Goal: Use online tool/utility: Utilize a website feature to perform a specific function

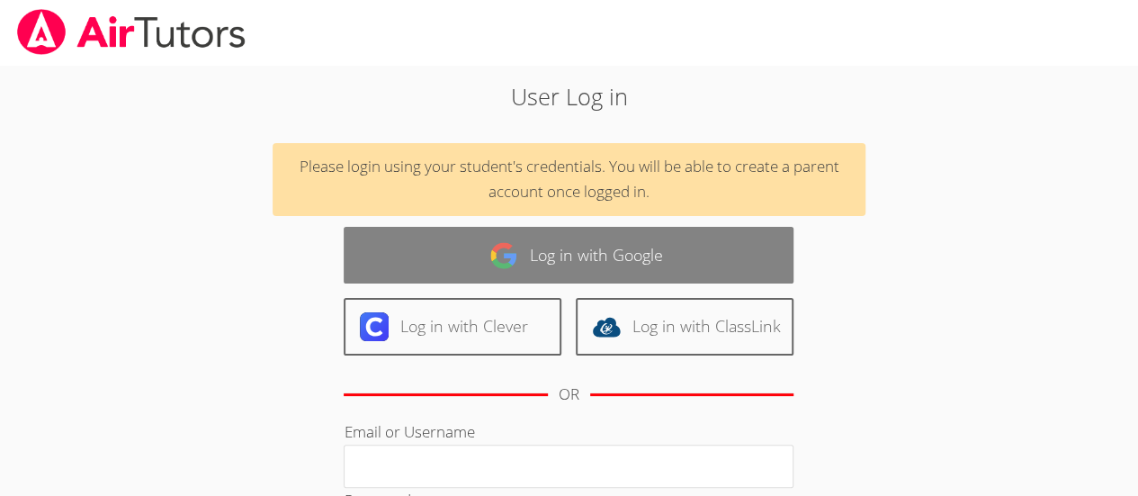
click at [584, 245] on link "Log in with Google" at bounding box center [569, 255] width 450 height 57
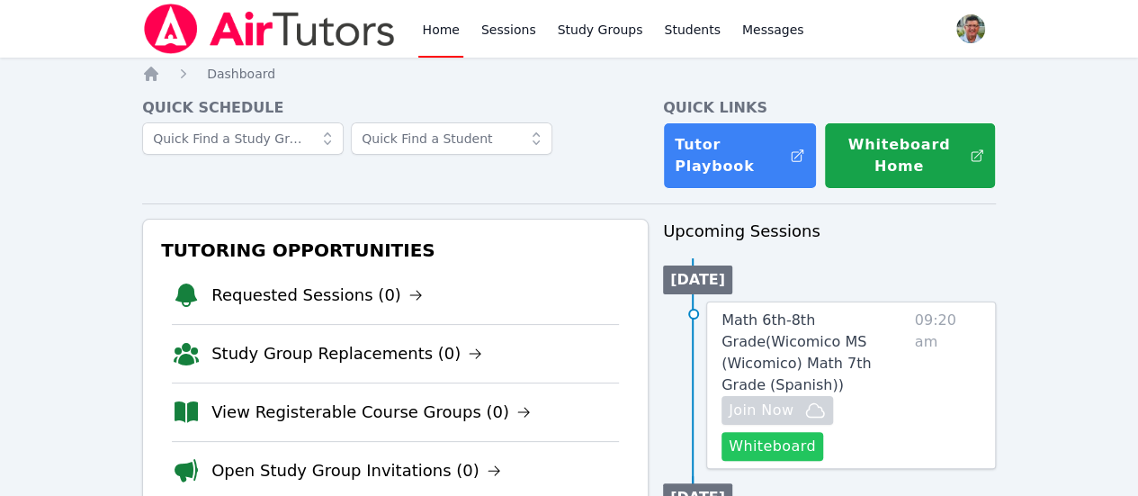
click at [790, 432] on button "Whiteboard" at bounding box center [773, 446] width 102 height 29
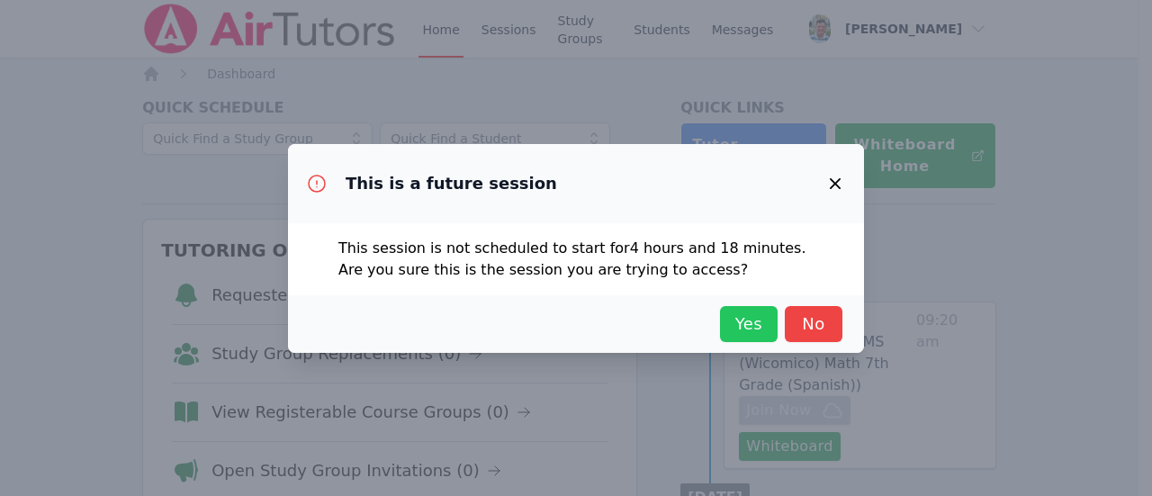
click at [742, 330] on span "Yes" at bounding box center [749, 323] width 40 height 25
